Goal: Communication & Community: Answer question/provide support

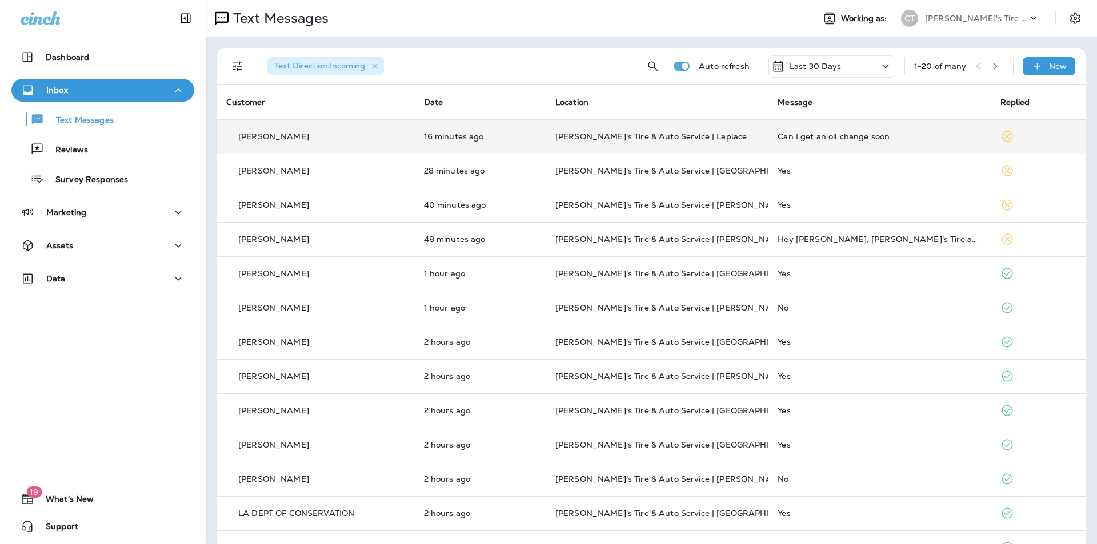
click at [926, 137] on div "Can I get an oil change soon" at bounding box center [879, 136] width 204 height 9
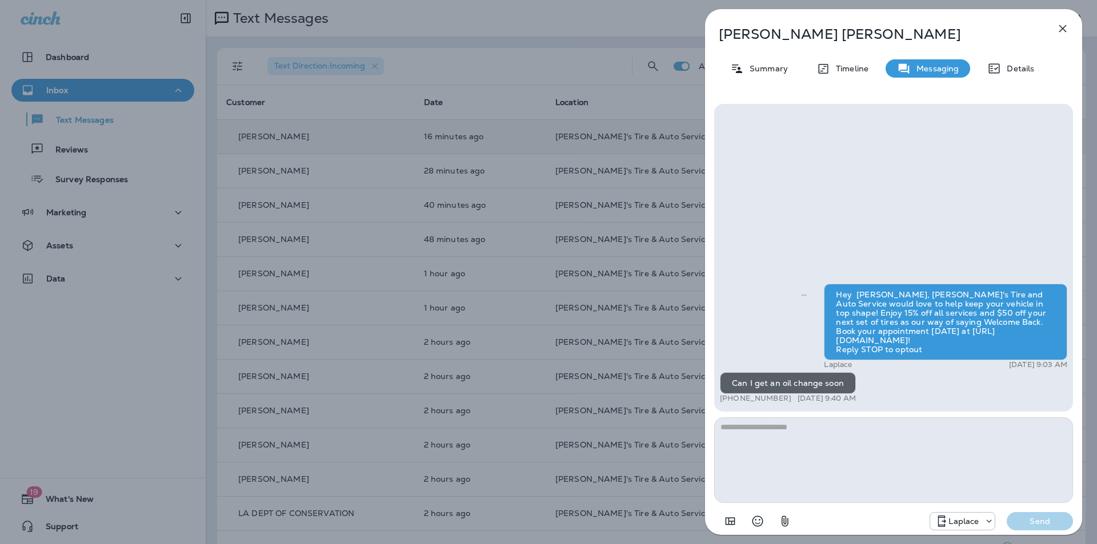
click at [1061, 26] on icon "button" at bounding box center [1063, 29] width 14 height 14
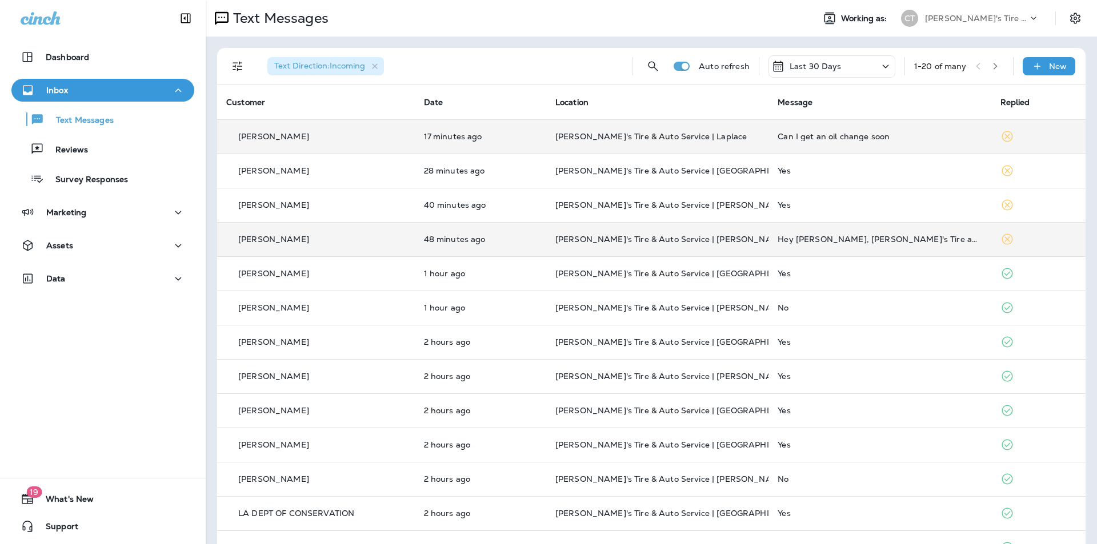
click at [755, 233] on td "[PERSON_NAME]'s Tire & Auto Service | [PERSON_NAME][GEOGRAPHIC_DATA]" at bounding box center [657, 239] width 222 height 34
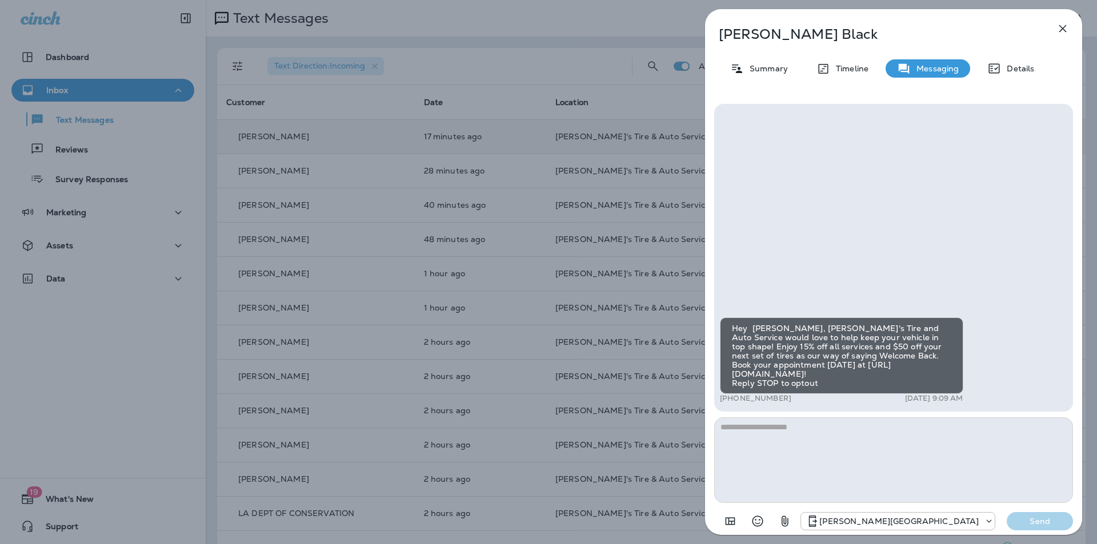
click at [1064, 27] on icon "button" at bounding box center [1062, 28] width 7 height 7
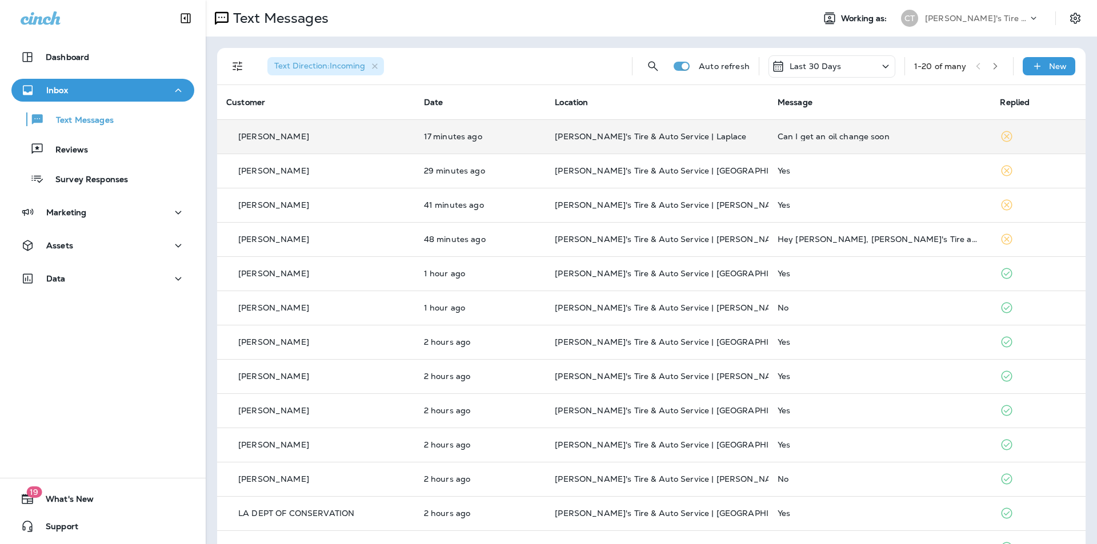
click at [909, 134] on div "Can I get an oil change soon" at bounding box center [879, 136] width 204 height 9
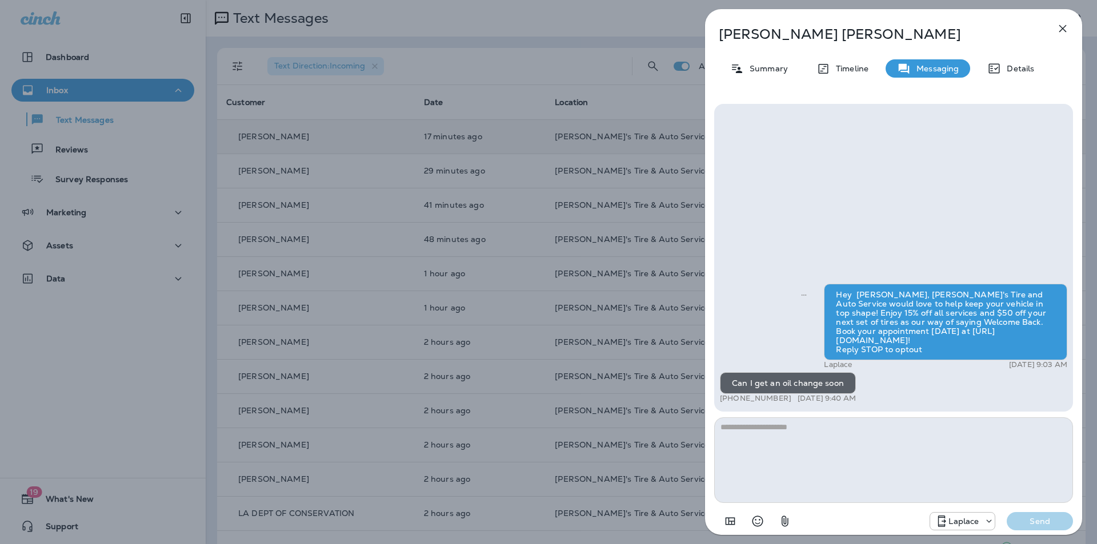
drag, startPoint x: 786, startPoint y: 398, endPoint x: 729, endPoint y: 399, distance: 56.6
click at [729, 399] on p "+1 (225) 439-0062" at bounding box center [755, 398] width 71 height 9
copy p "(225) 439-0062"
click at [1062, 26] on icon "button" at bounding box center [1063, 29] width 14 height 14
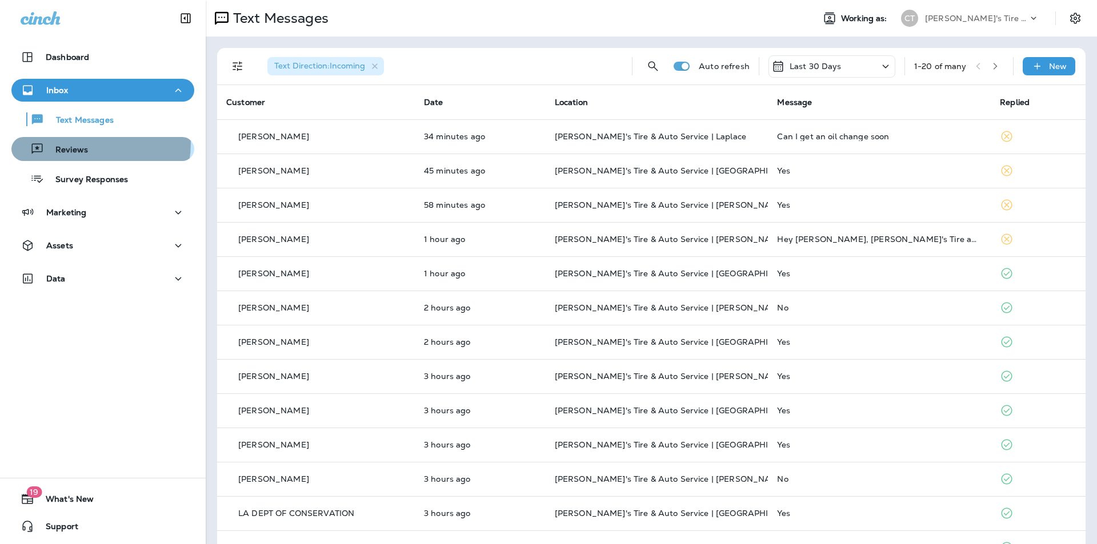
click at [89, 143] on div "Reviews" at bounding box center [103, 149] width 174 height 17
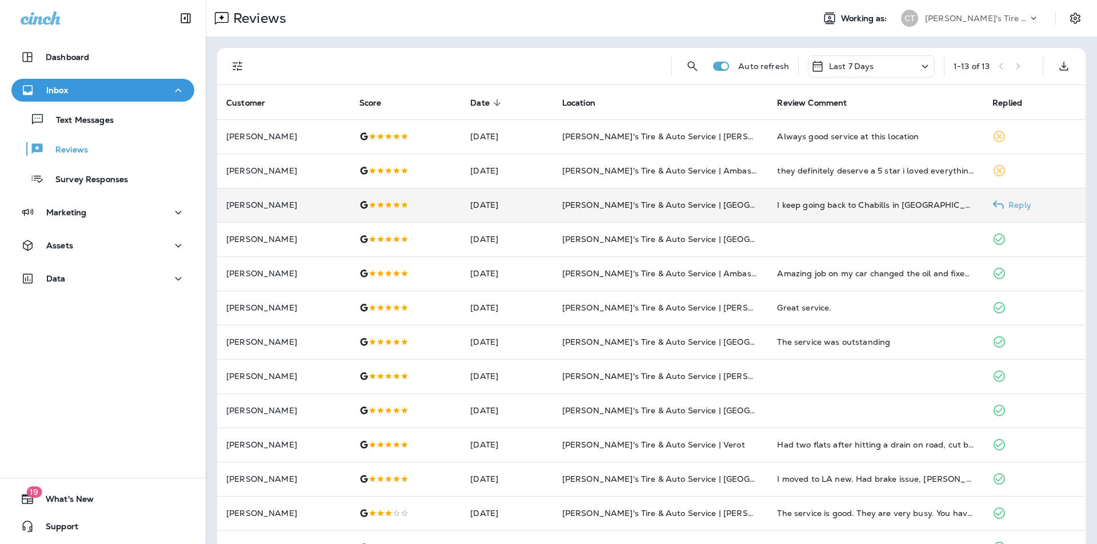
click at [1027, 203] on p "Reply" at bounding box center [1017, 204] width 27 height 9
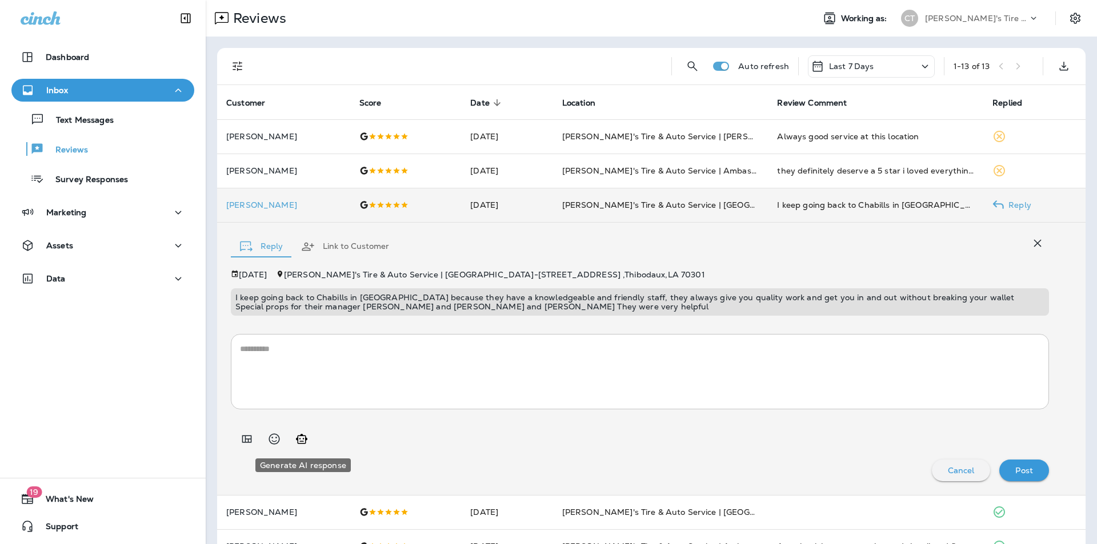
click at [306, 439] on icon "Generate AI response" at bounding box center [301, 439] width 11 height 10
type textarea "**********"
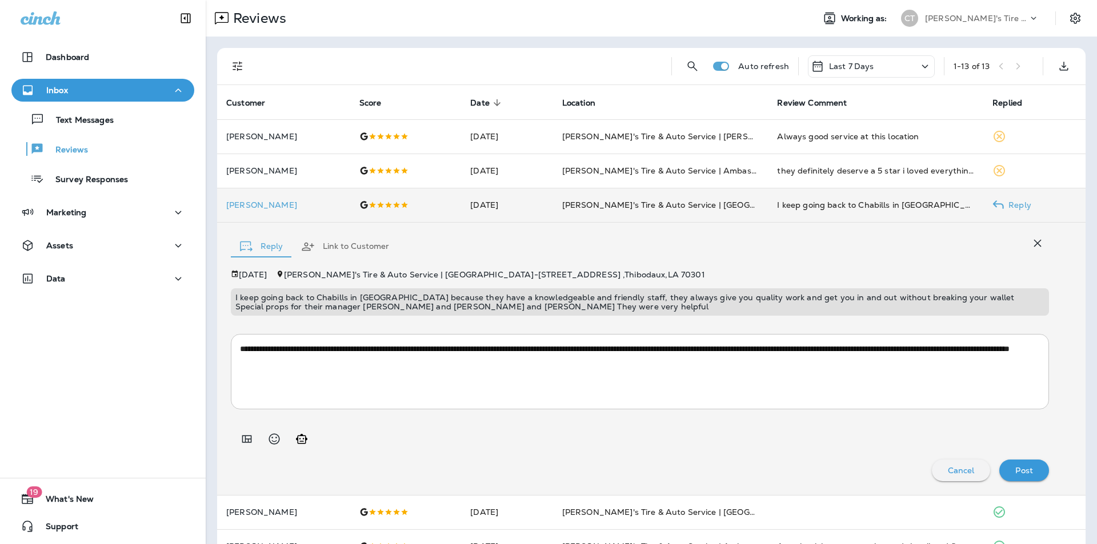
click at [1017, 469] on p "Post" at bounding box center [1024, 470] width 18 height 9
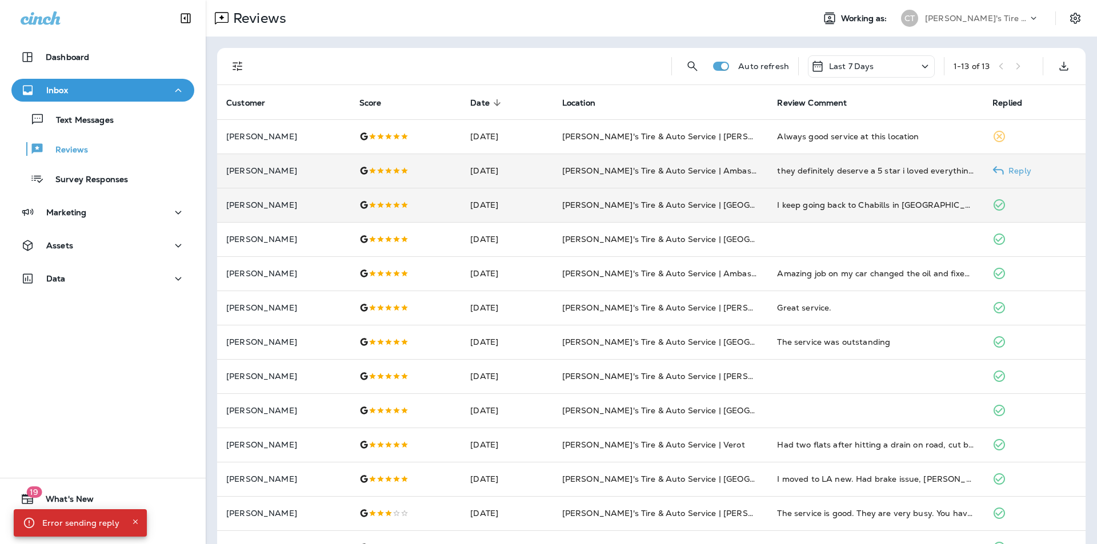
click at [1016, 166] on p "Reply" at bounding box center [1017, 170] width 27 height 9
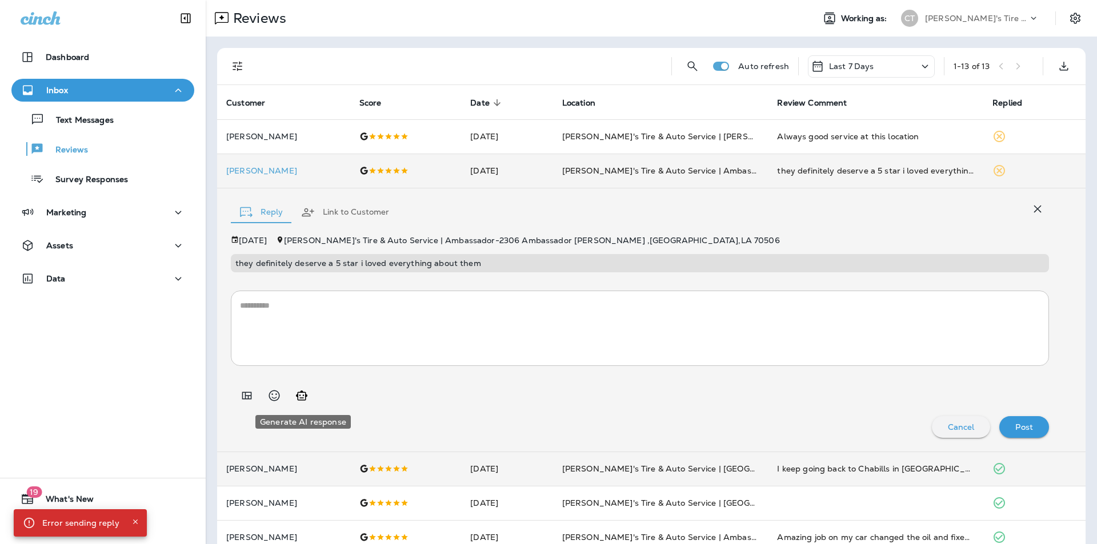
click at [299, 395] on icon "Generate AI response" at bounding box center [302, 396] width 14 height 14
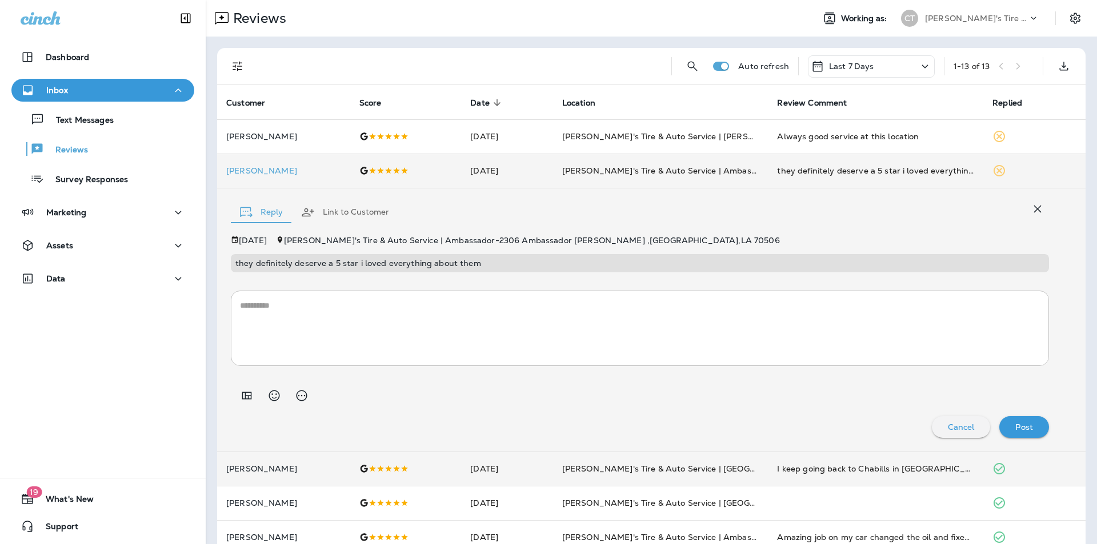
type textarea "**********"
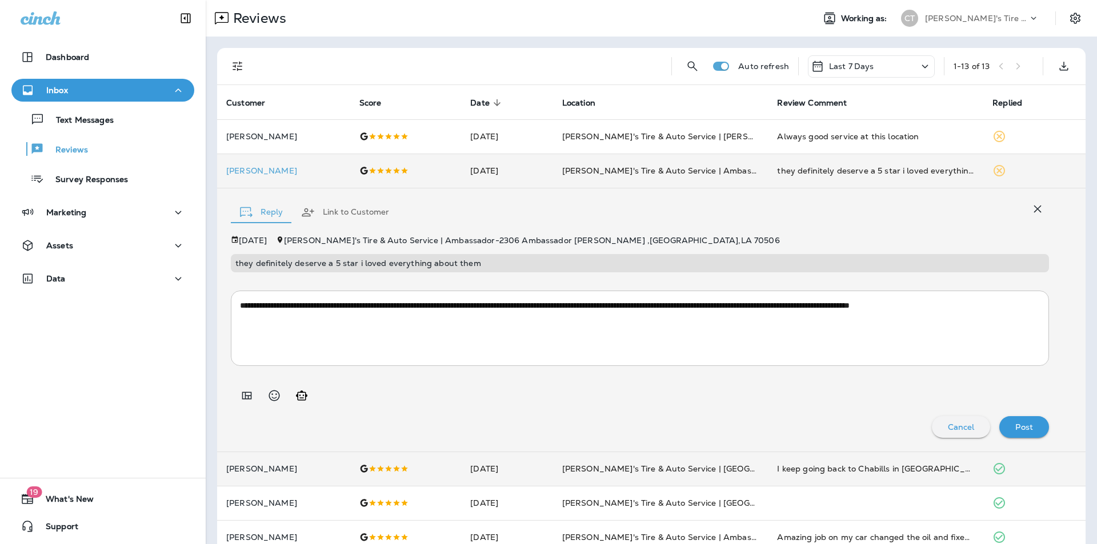
click at [1022, 427] on p "Post" at bounding box center [1024, 427] width 18 height 9
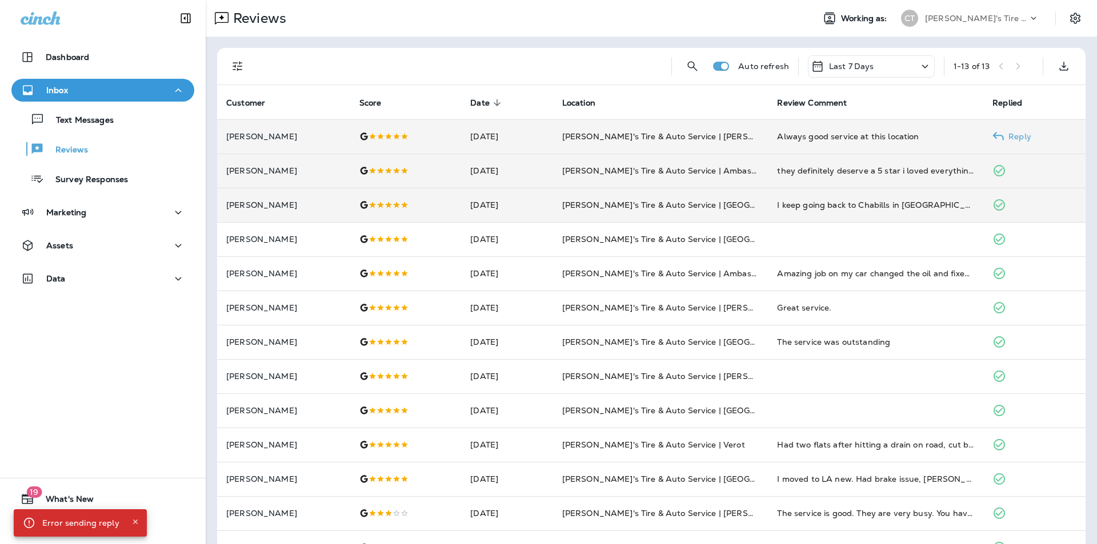
click at [1022, 135] on p "Reply" at bounding box center [1017, 136] width 27 height 9
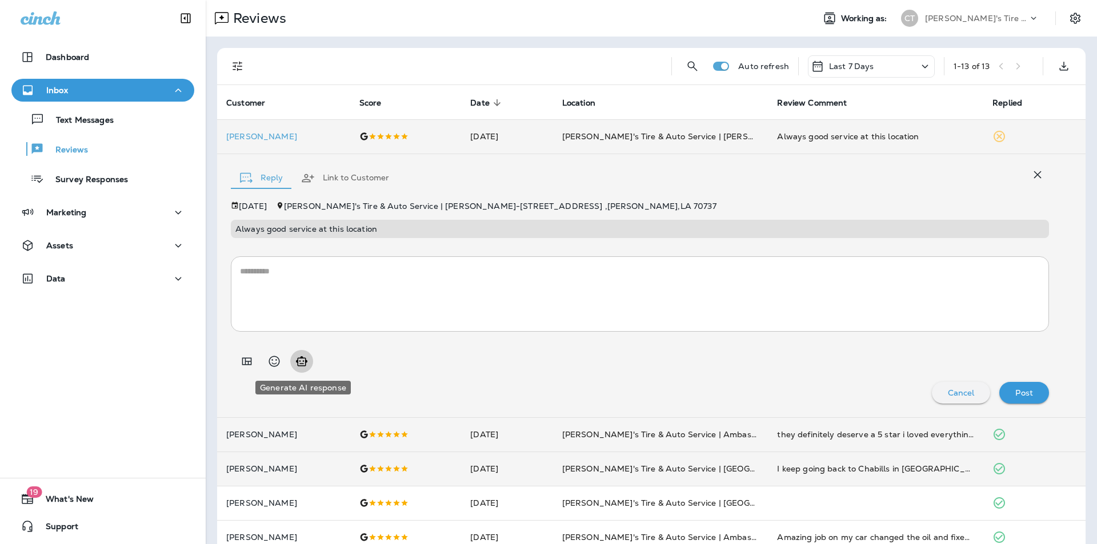
click at [300, 361] on icon "Generate AI response" at bounding box center [301, 361] width 11 height 10
type textarea "**********"
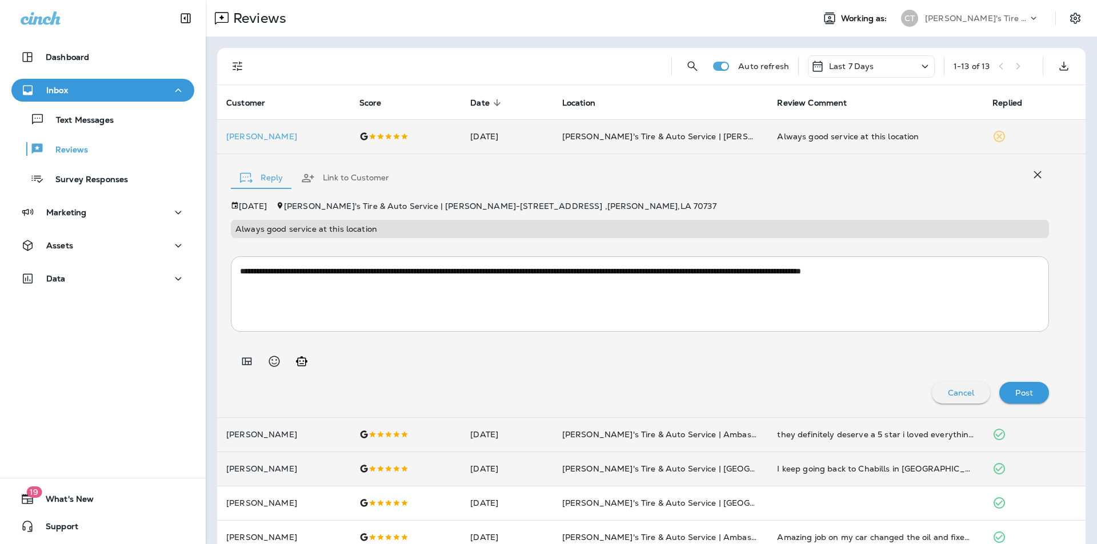
click at [1024, 391] on p "Post" at bounding box center [1024, 392] width 18 height 9
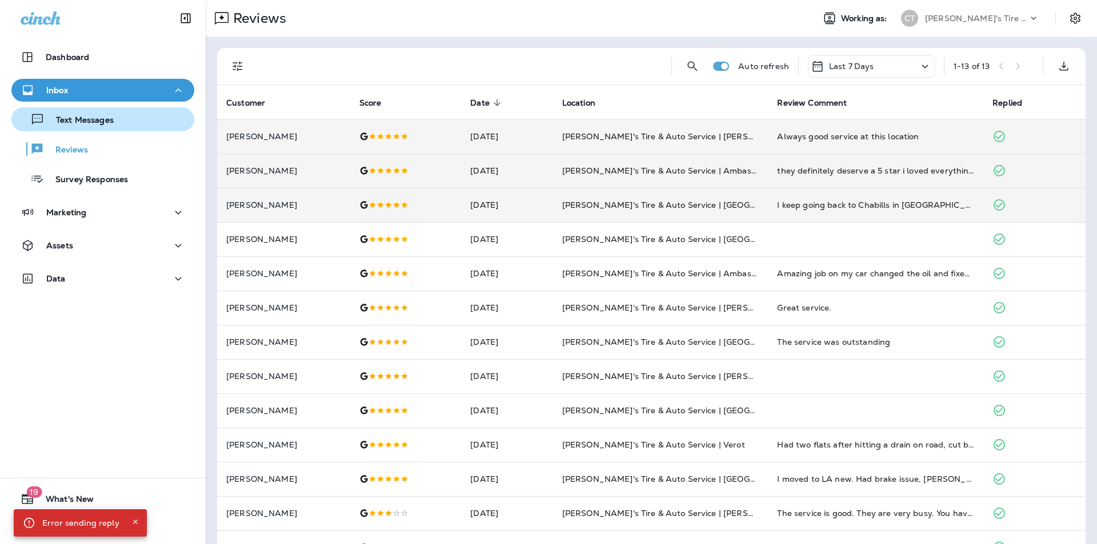
click at [85, 119] on p "Text Messages" at bounding box center [79, 120] width 69 height 11
